Goal: Check status: Check status

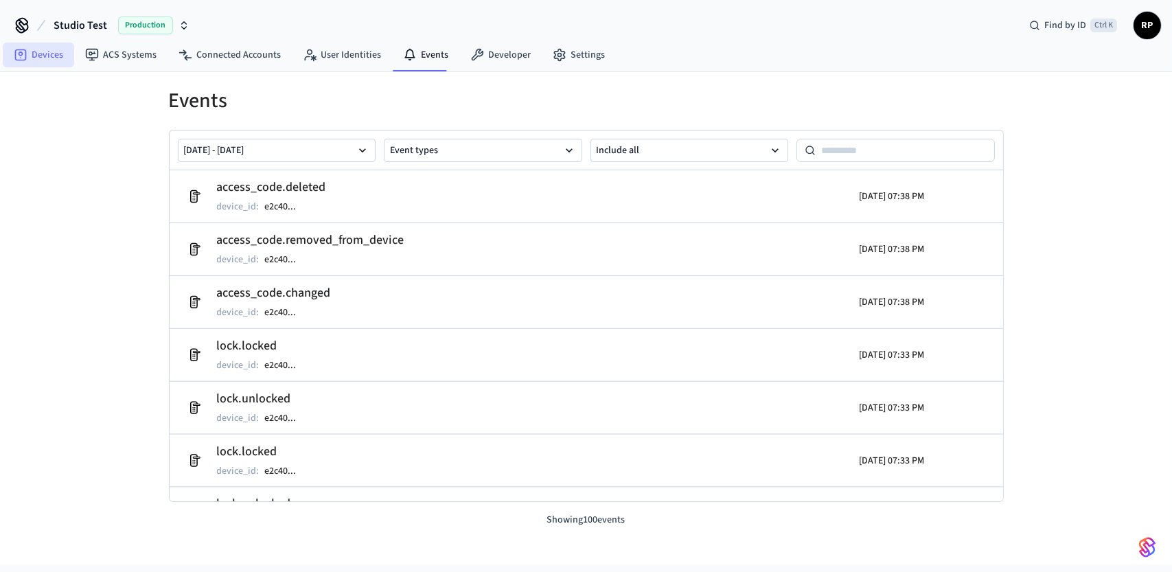
click at [42, 62] on link "Devices" at bounding box center [38, 55] width 71 height 25
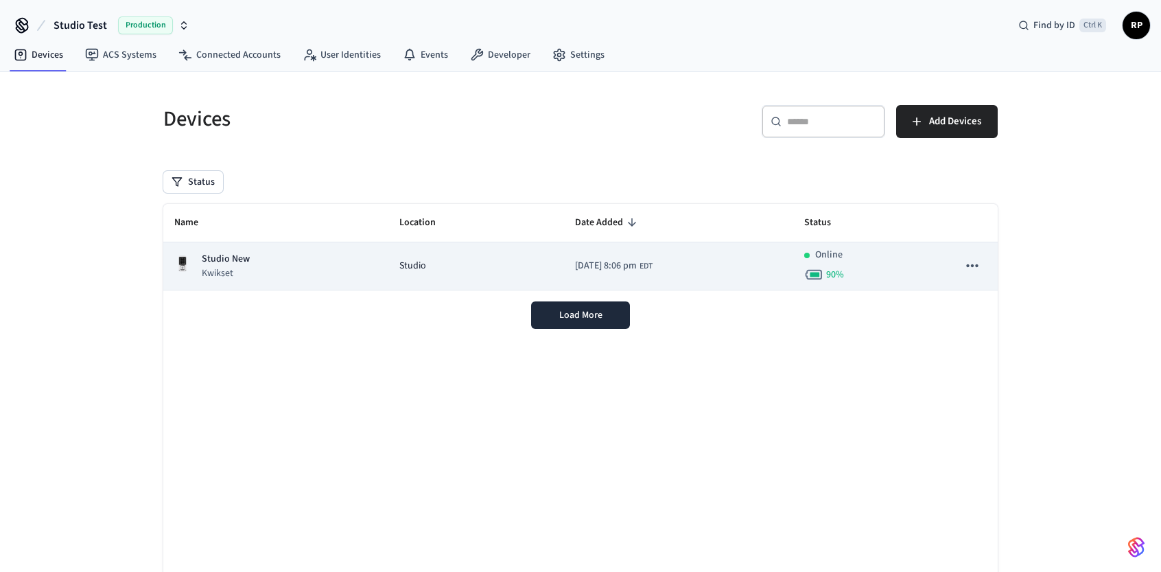
click at [263, 267] on div "Studio New Kwikset" at bounding box center [275, 266] width 203 height 28
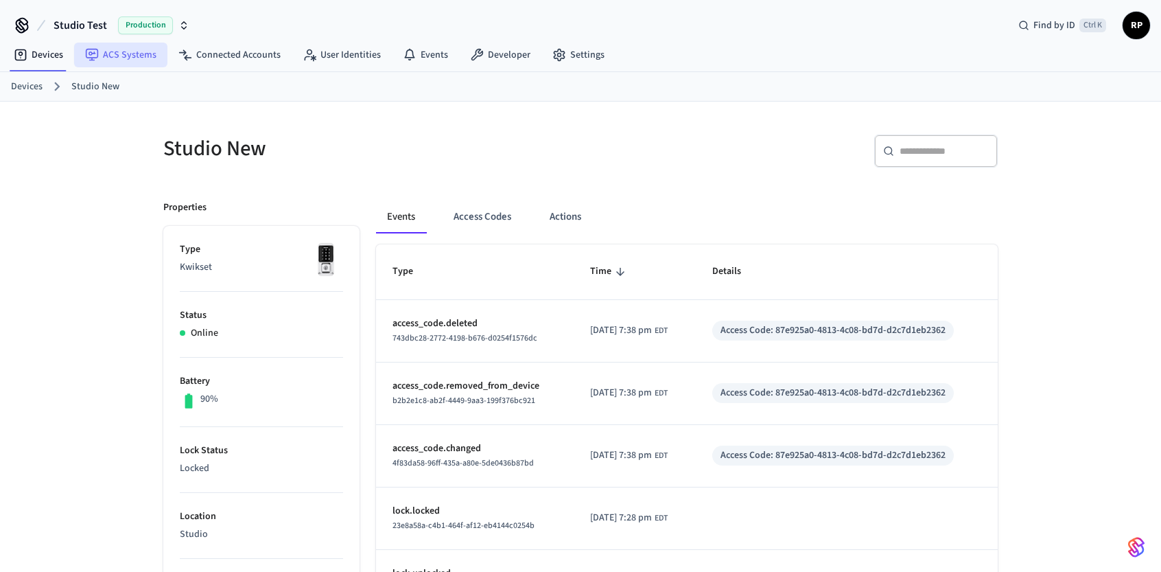
click at [115, 65] on link "ACS Systems" at bounding box center [120, 55] width 93 height 25
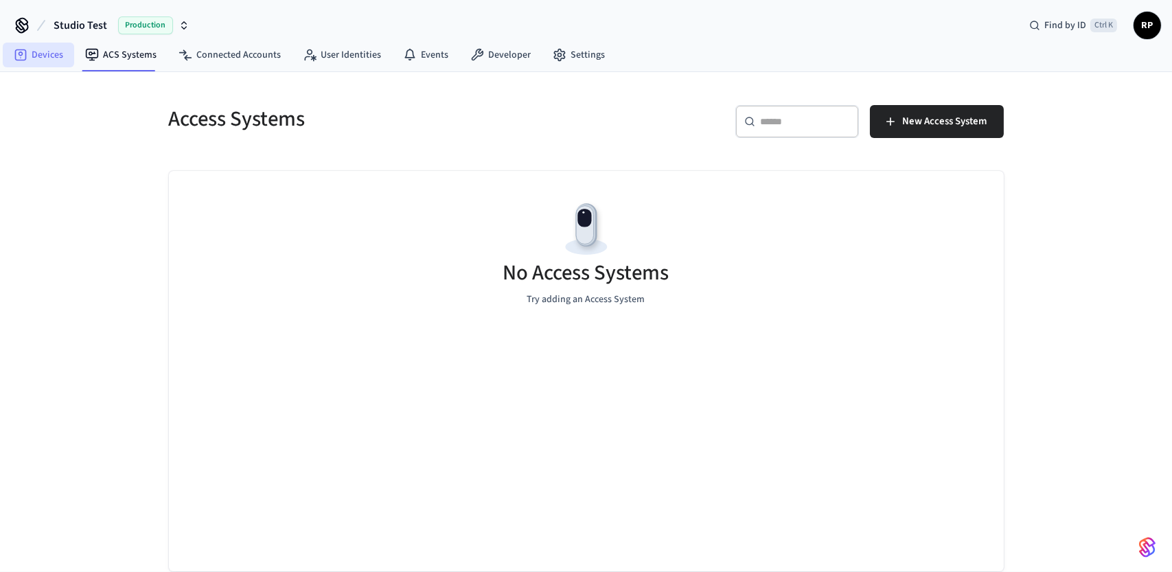
click at [55, 62] on link "Devices" at bounding box center [38, 55] width 71 height 25
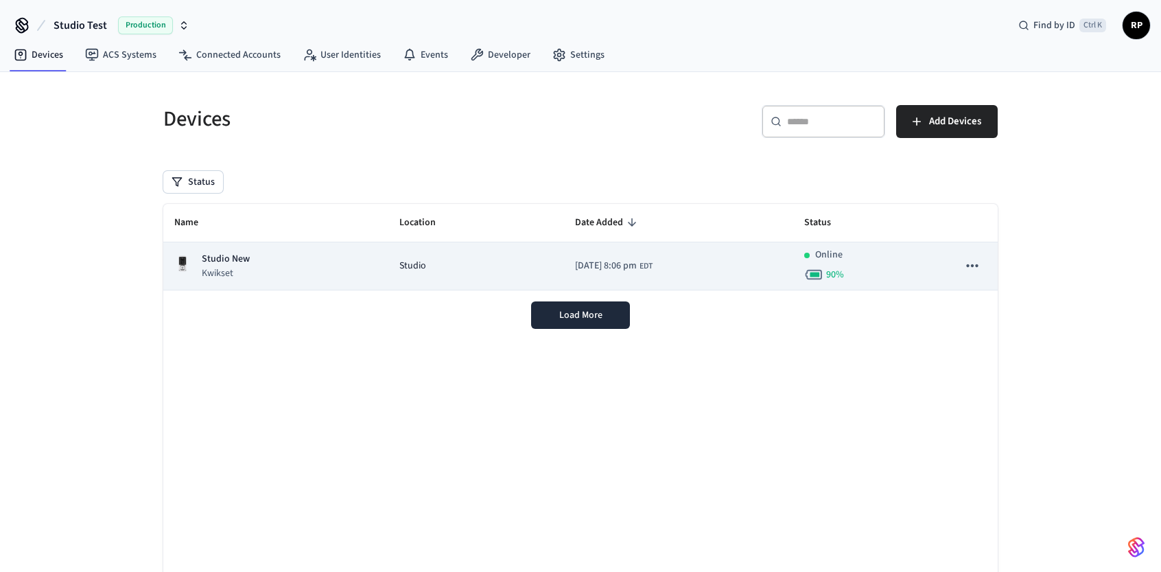
click at [275, 277] on div "Studio New Kwikset" at bounding box center [275, 266] width 203 height 28
